Goal: Task Accomplishment & Management: Use online tool/utility

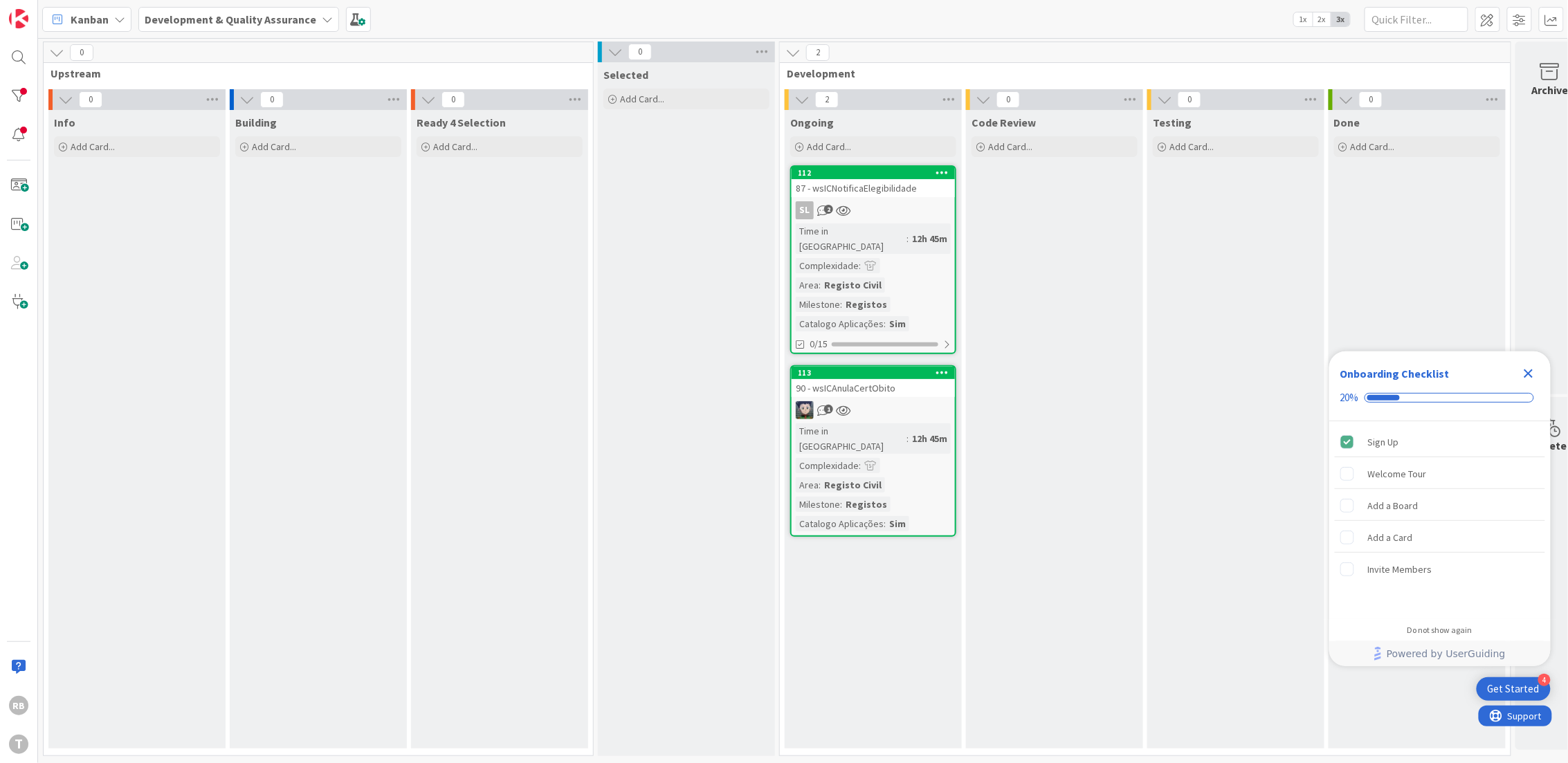
scroll to position [0, 35]
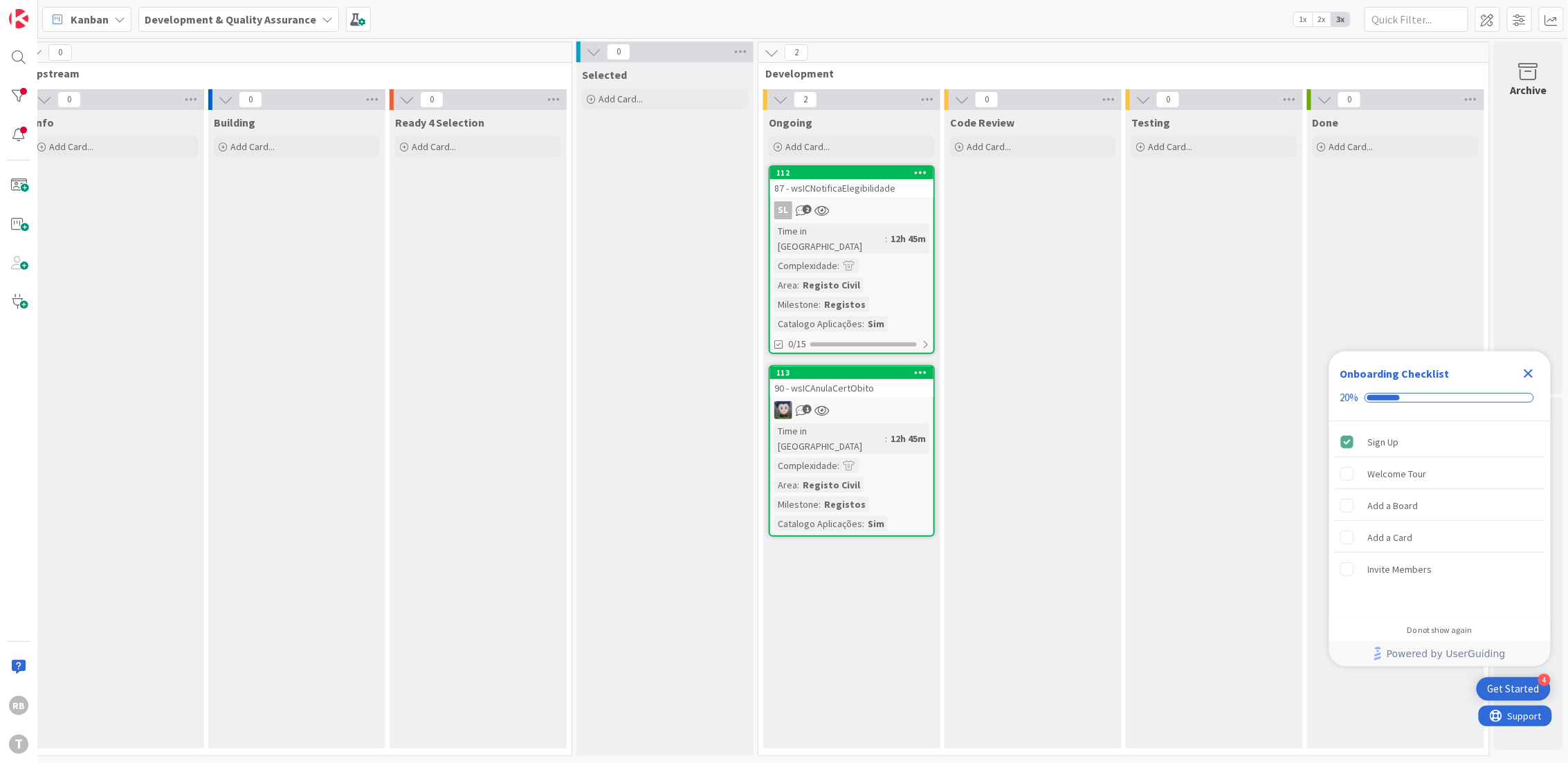
click at [1527, 376] on icon "Close Checklist" at bounding box center [1529, 374] width 17 height 17
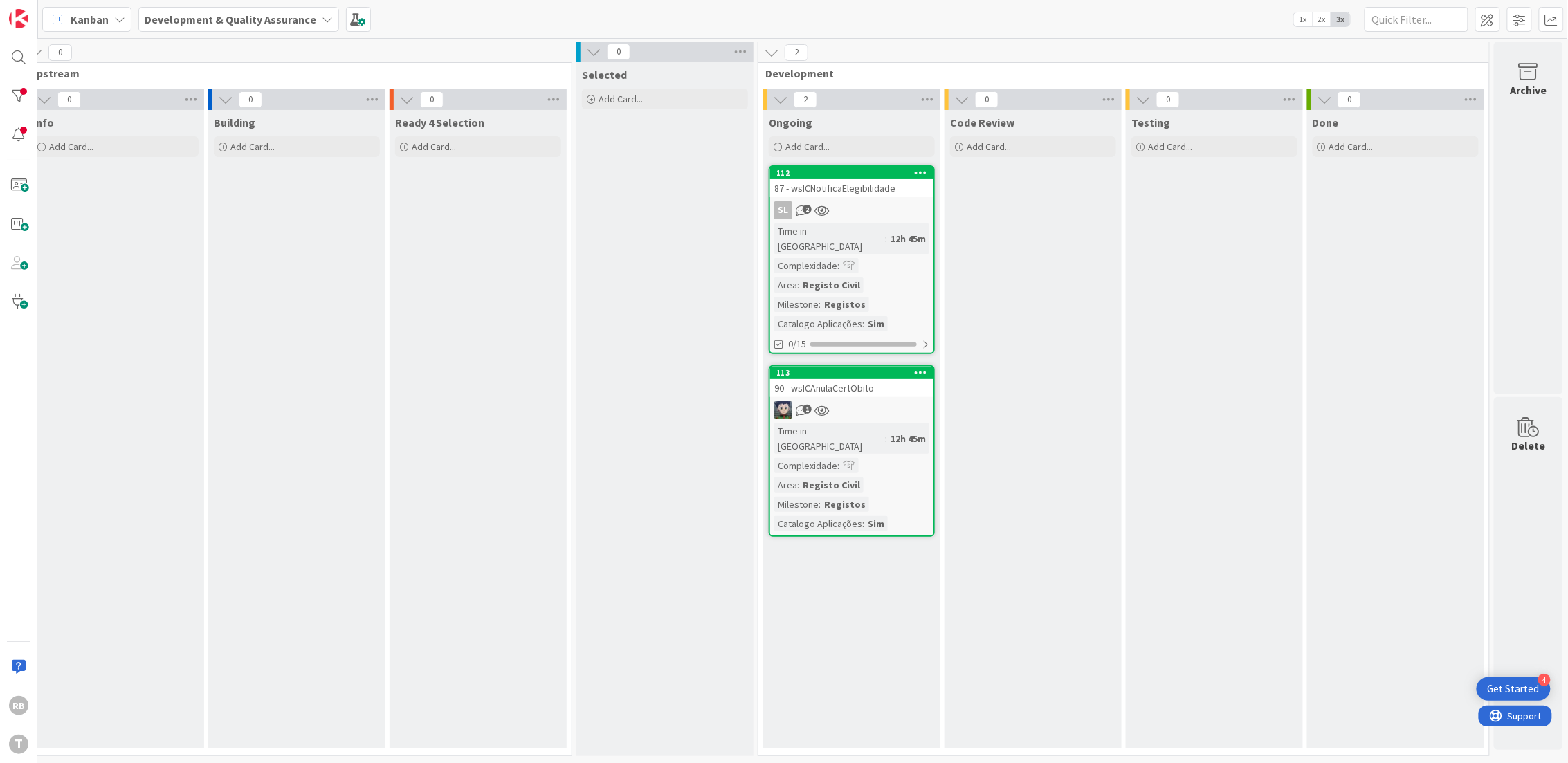
scroll to position [0, 0]
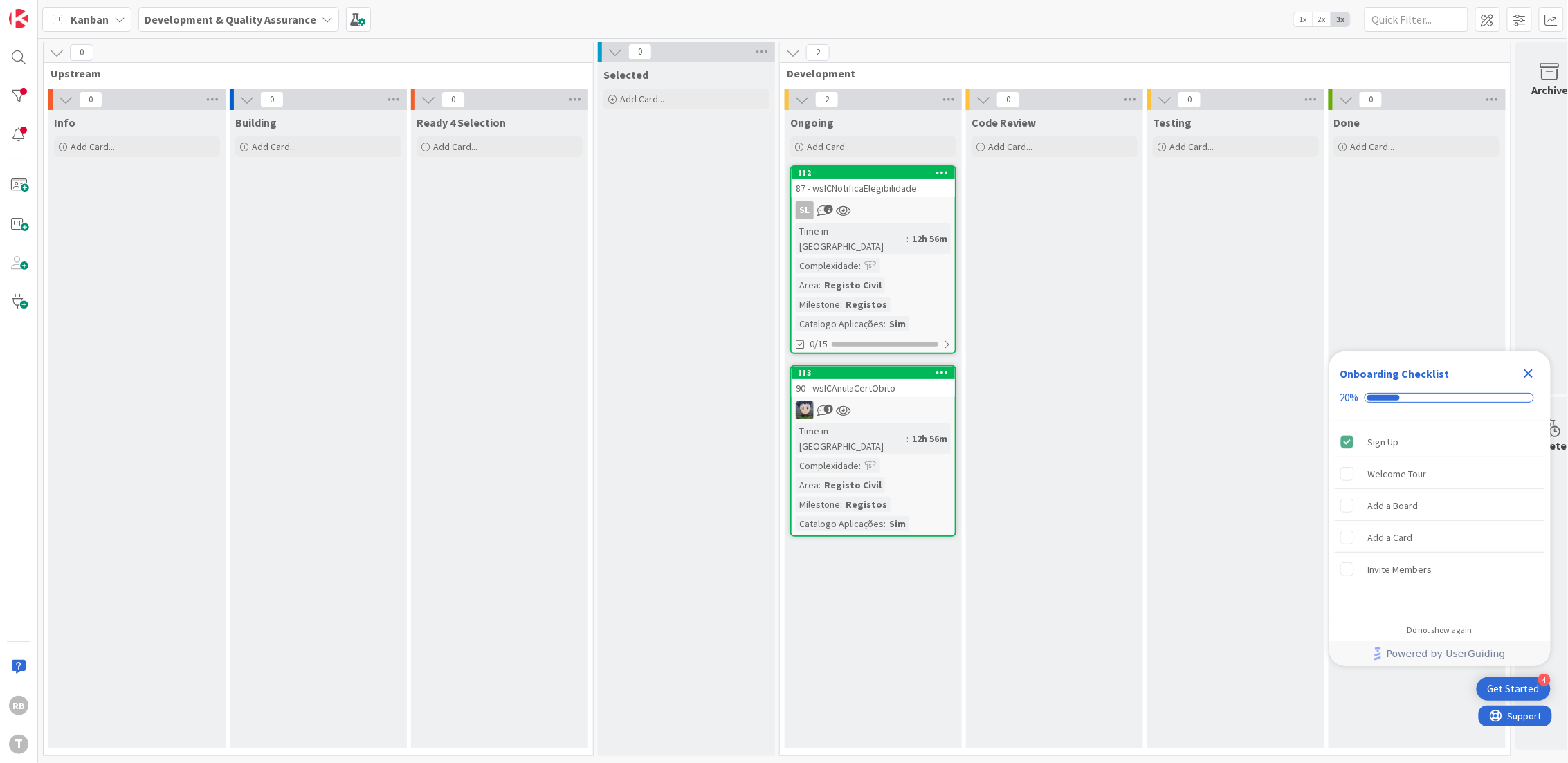
click at [908, 231] on div "12h 56m" at bounding box center [929, 239] width 42 height 15
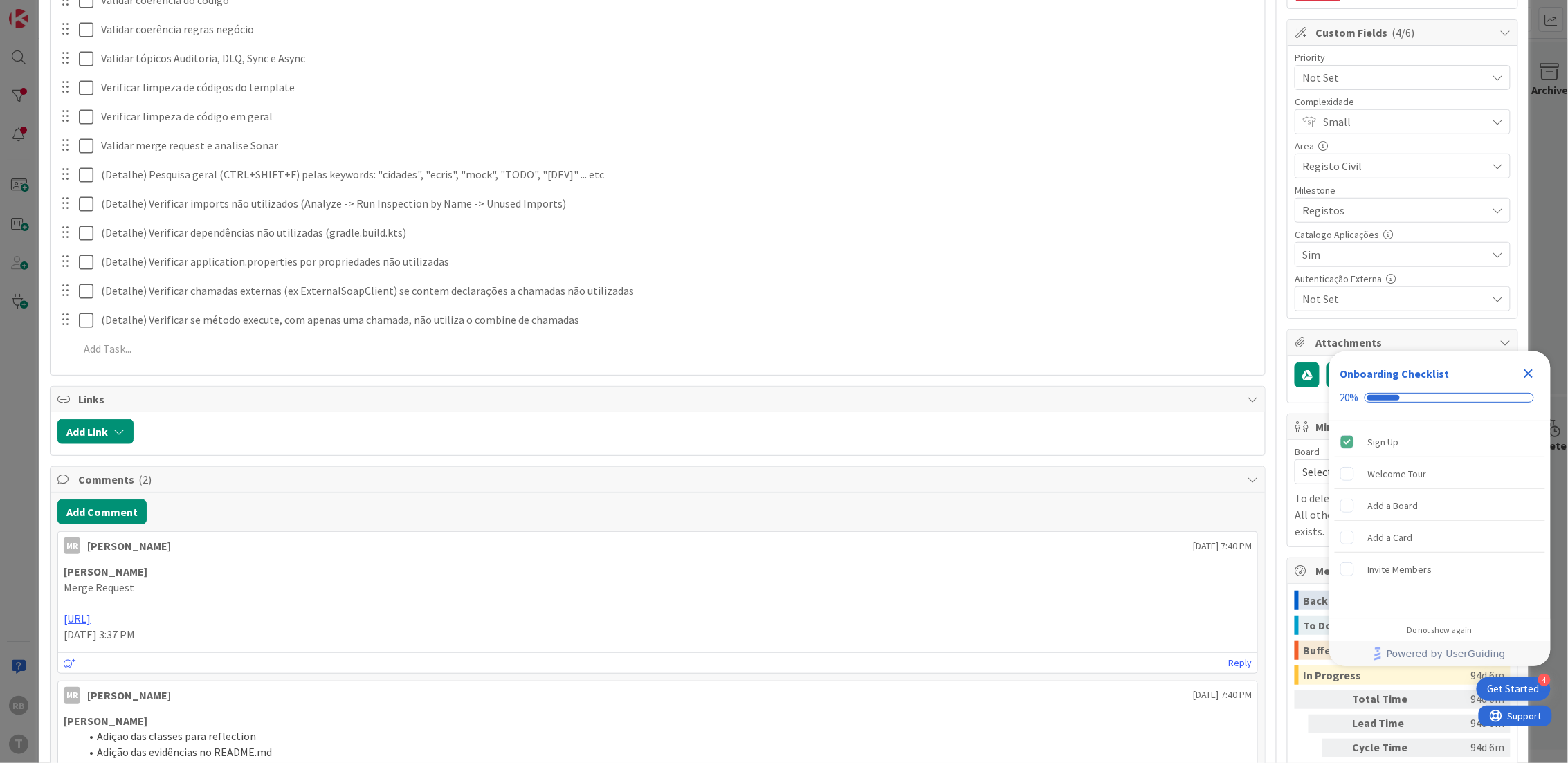
scroll to position [92, 0]
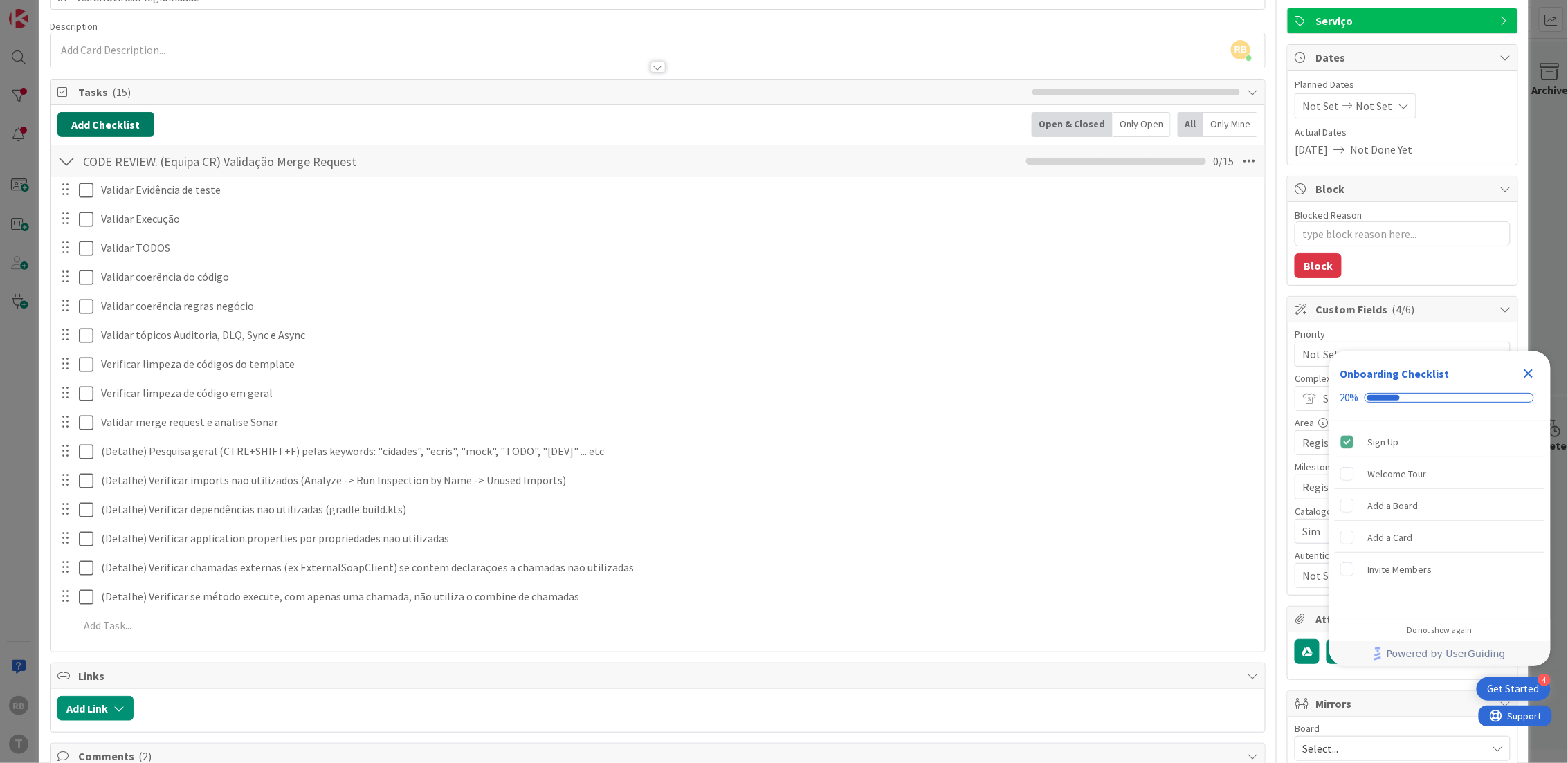
click at [117, 122] on button "Add Checklist" at bounding box center [106, 125] width 97 height 25
click at [99, 243] on div "Load template or Copy existing checklist" at bounding box center [172, 250] width 215 height 17
click at [98, 239] on div "Checklist Name (needed before adding tasks) 0 / 64 Add Load template or Copy ex…" at bounding box center [172, 213] width 215 height 92
click at [97, 246] on link "Load template" at bounding box center [100, 249] width 71 height 14
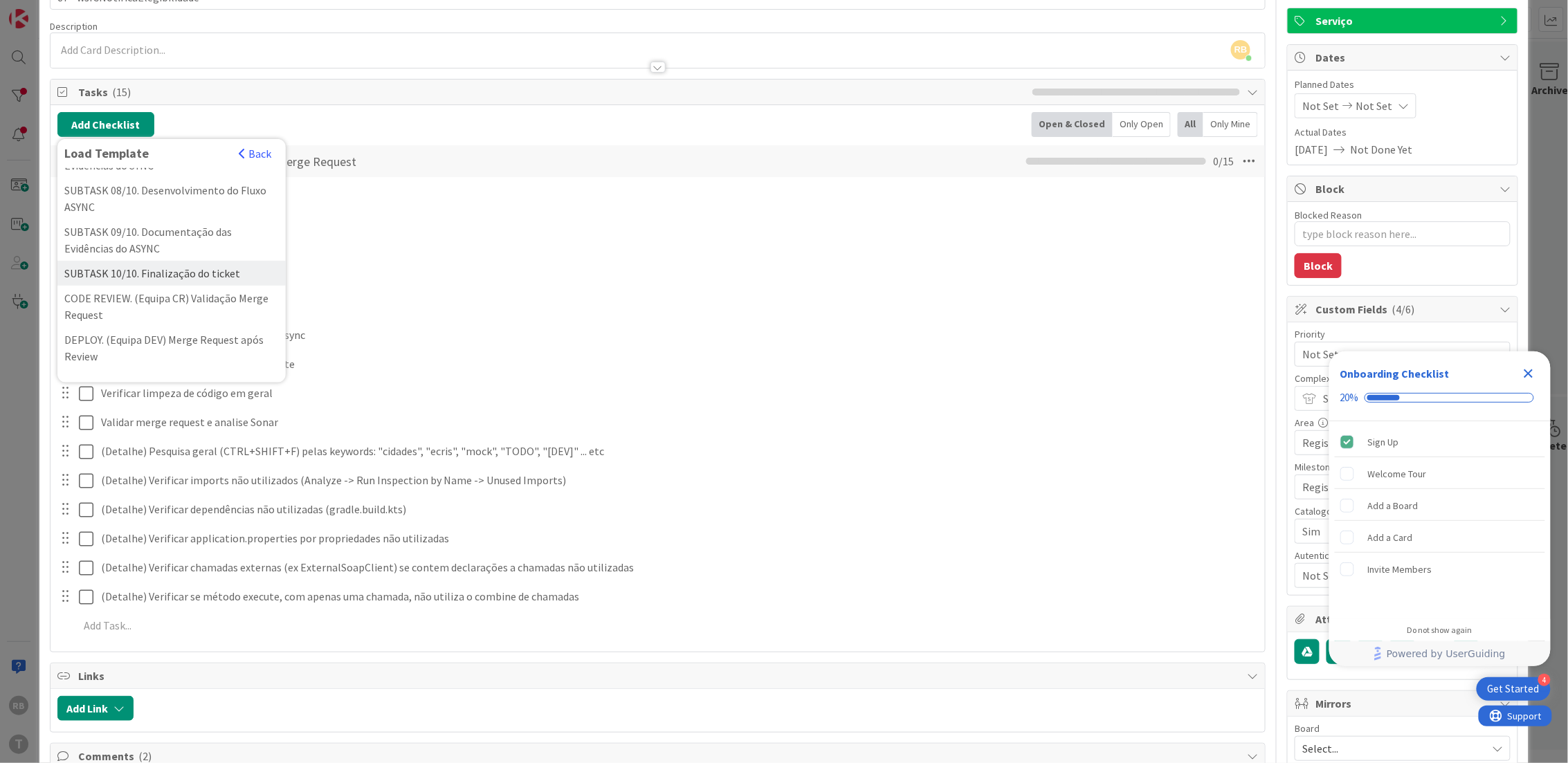
scroll to position [489, 0]
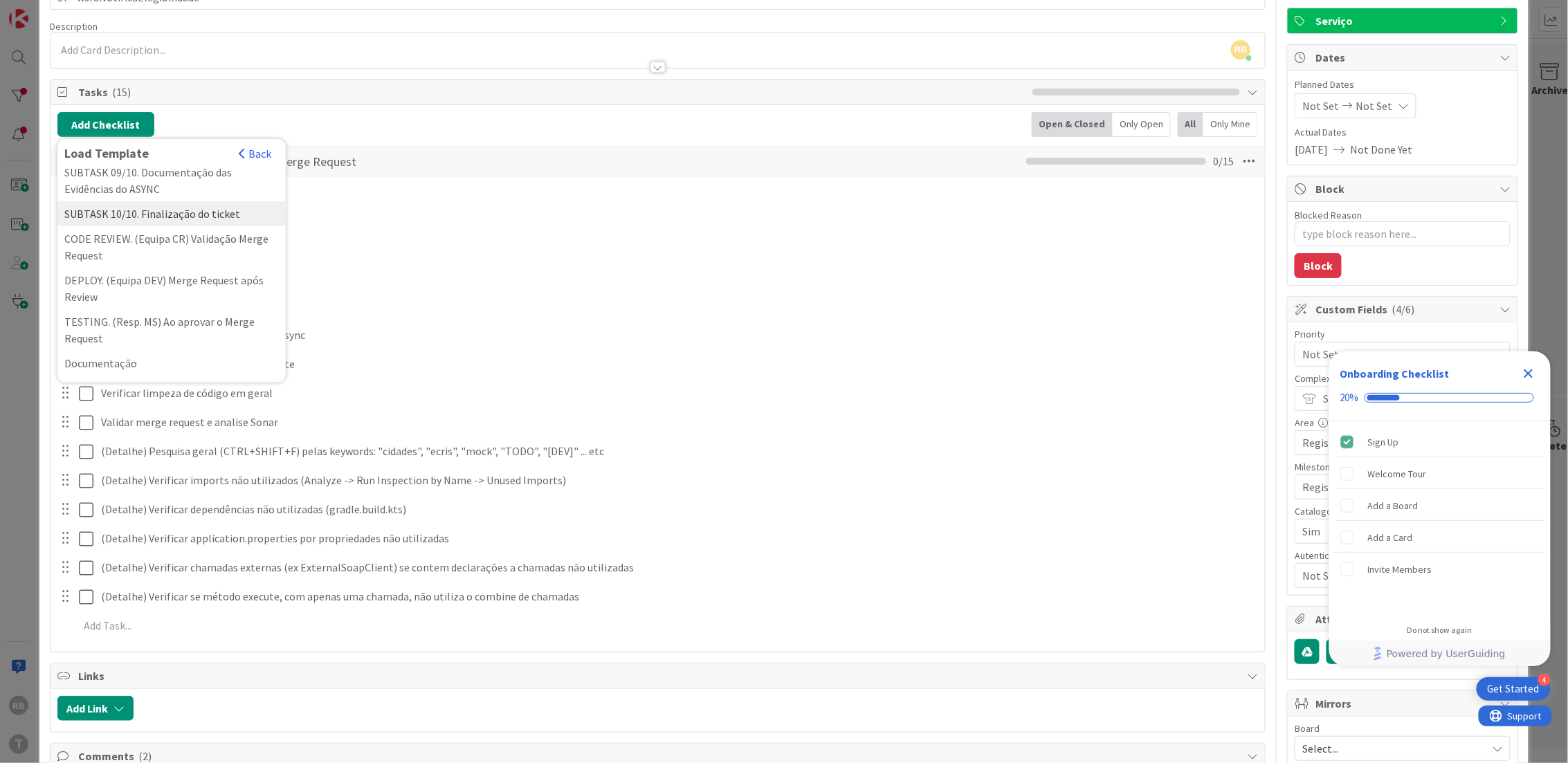
click at [182, 208] on div "SUBTASK 10/10. Finalização do ticket" at bounding box center [172, 214] width 229 height 25
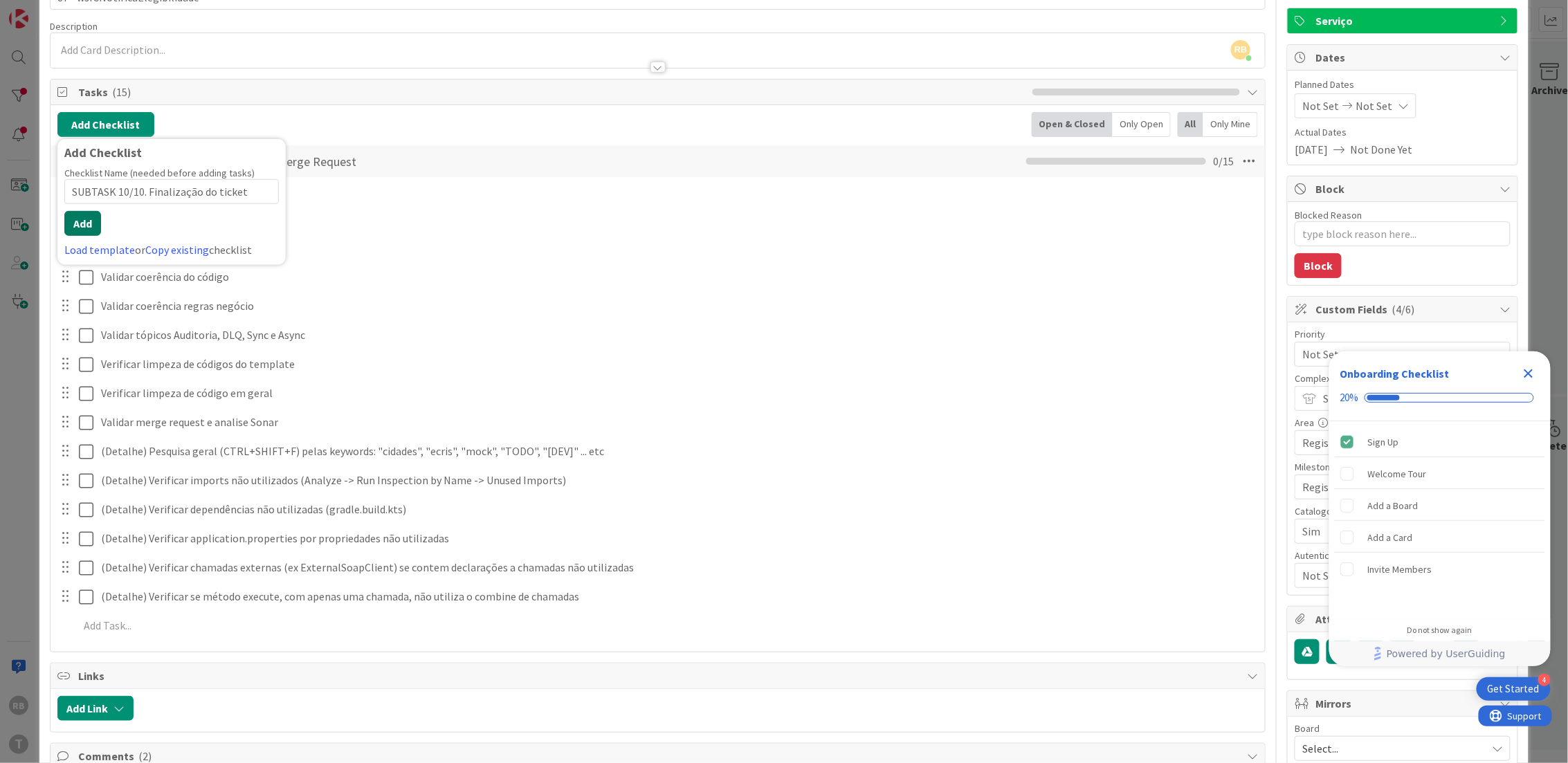
click at [72, 216] on button "Add" at bounding box center [83, 223] width 37 height 25
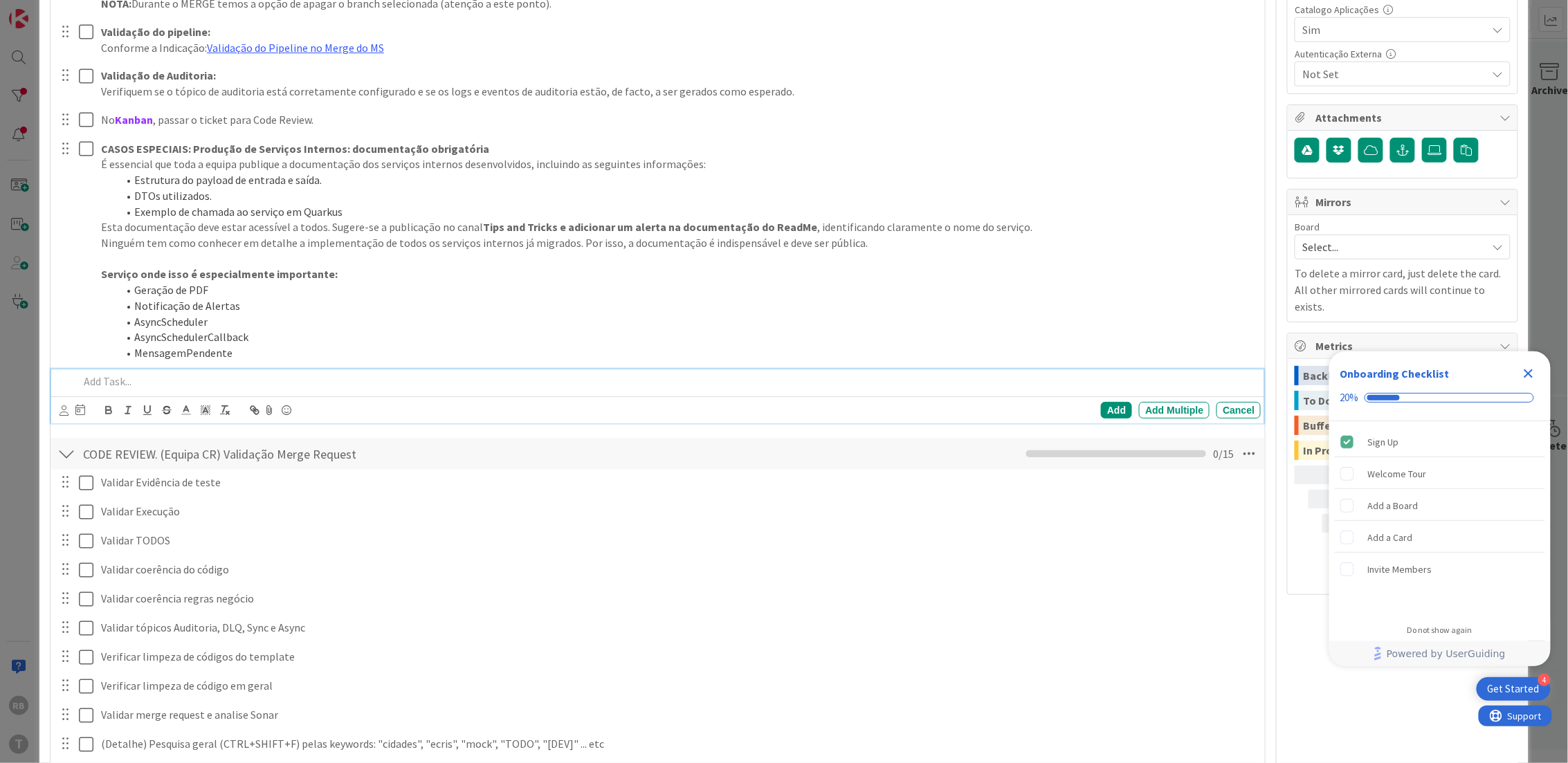
scroll to position [133, 0]
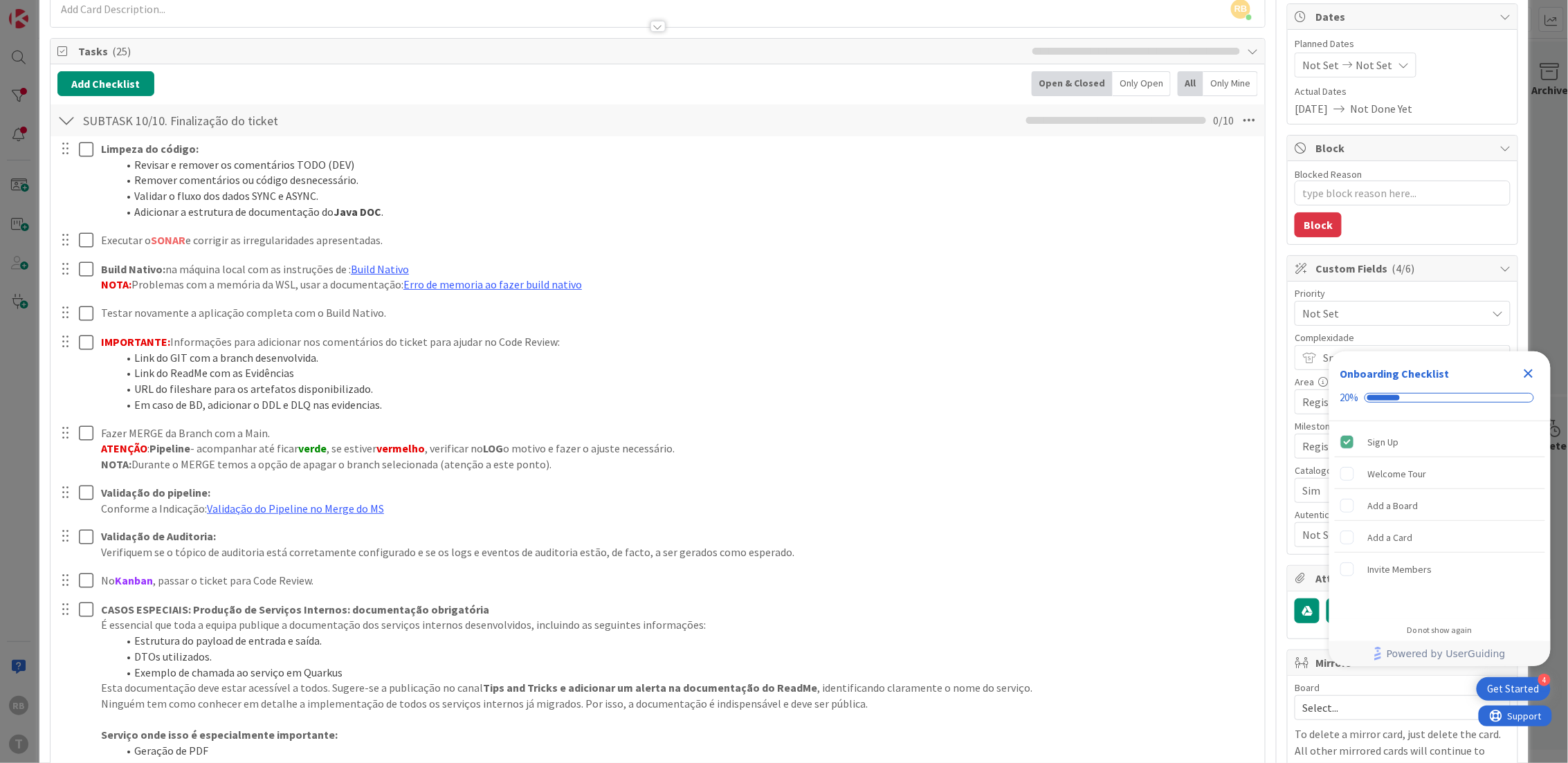
type textarea "x"
